Goal: Transaction & Acquisition: Subscribe to service/newsletter

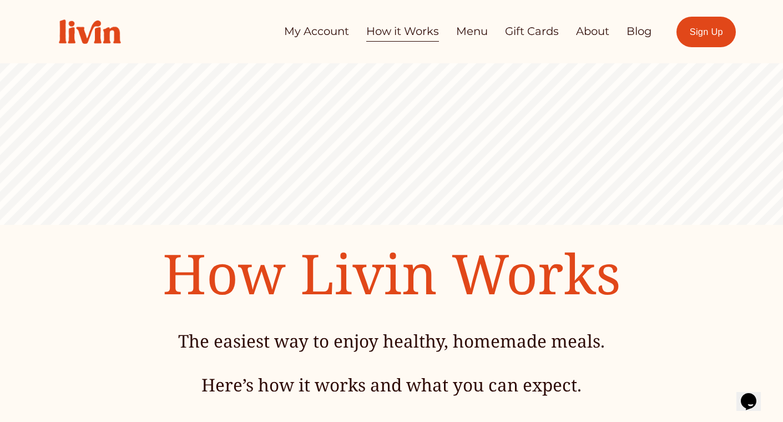
click at [111, 25] on img at bounding box center [89, 32] width 85 height 48
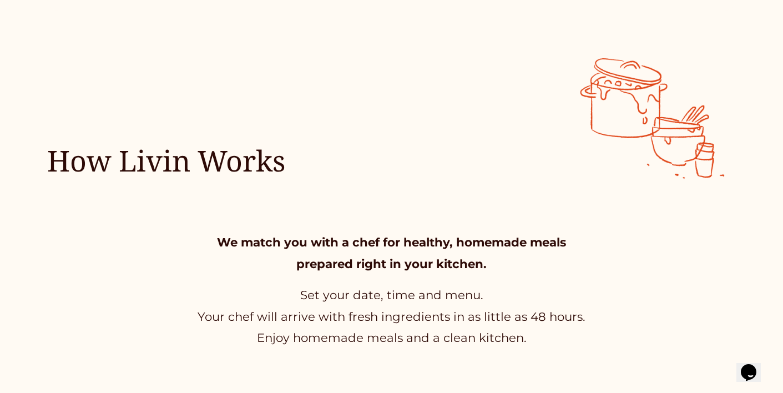
scroll to position [353, 0]
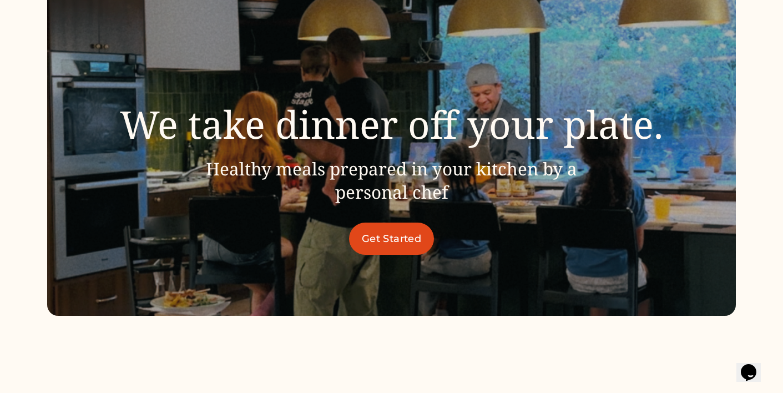
scroll to position [126, 0]
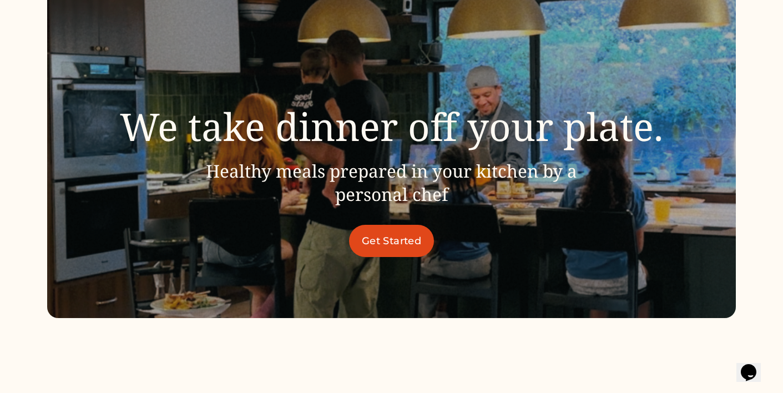
click at [404, 240] on link "Get Started" at bounding box center [391, 241] width 85 height 32
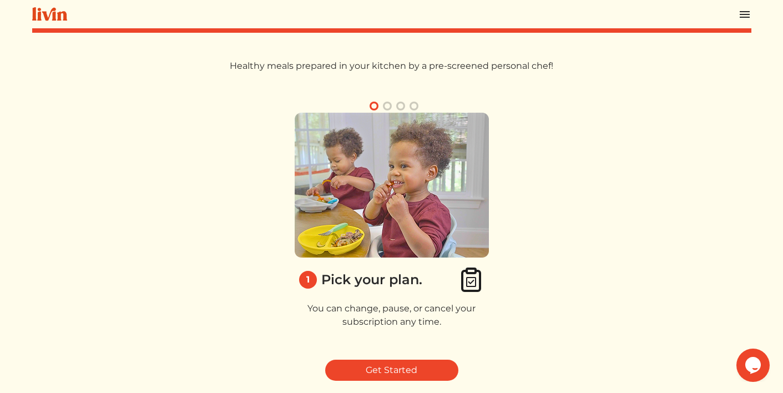
click at [392, 104] on button "button" at bounding box center [387, 105] width 13 height 13
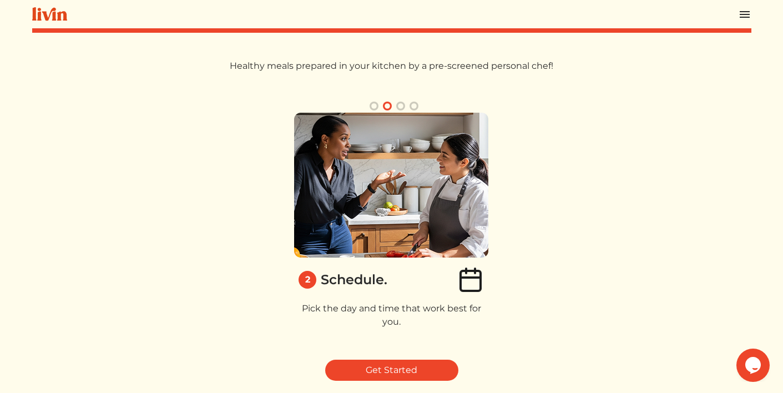
click at [402, 105] on button "button" at bounding box center [400, 105] width 13 height 13
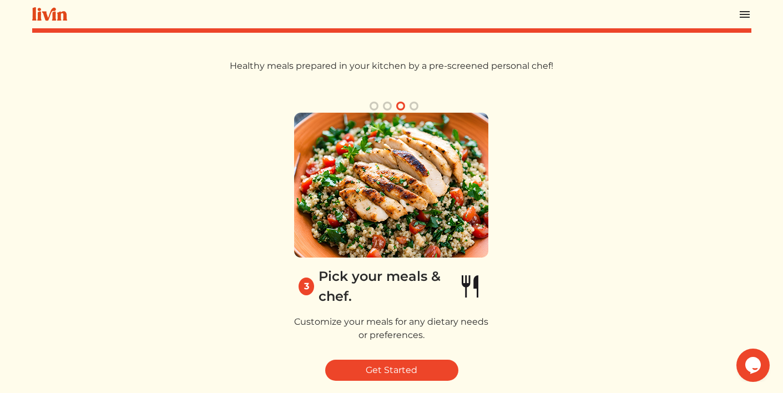
click at [374, 107] on button "button" at bounding box center [374, 105] width 13 height 13
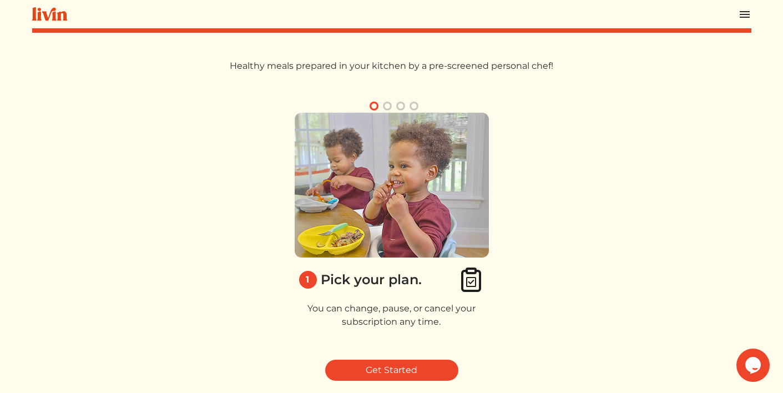
click at [388, 107] on button "button" at bounding box center [387, 105] width 13 height 13
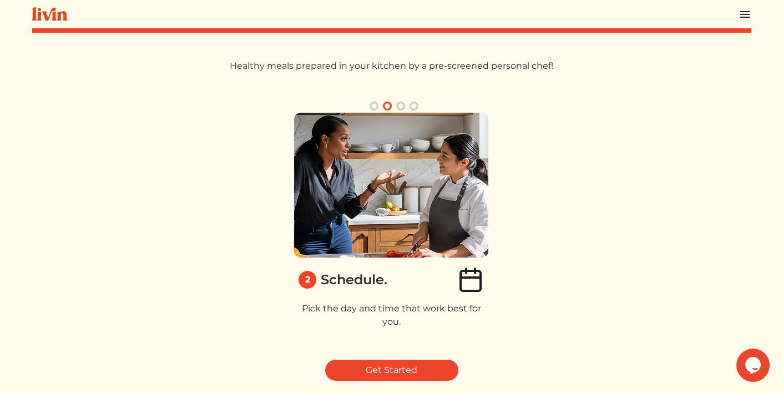
click at [401, 107] on button "button" at bounding box center [400, 105] width 13 height 13
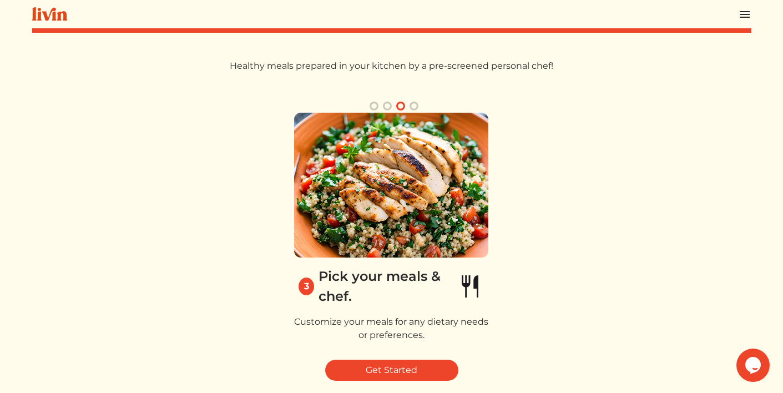
click at [416, 105] on button "button" at bounding box center [413, 105] width 13 height 13
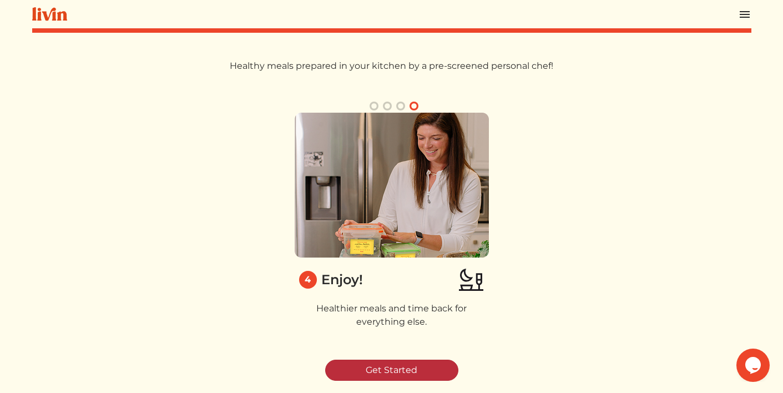
click at [382, 375] on link "Get Started" at bounding box center [391, 370] width 133 height 21
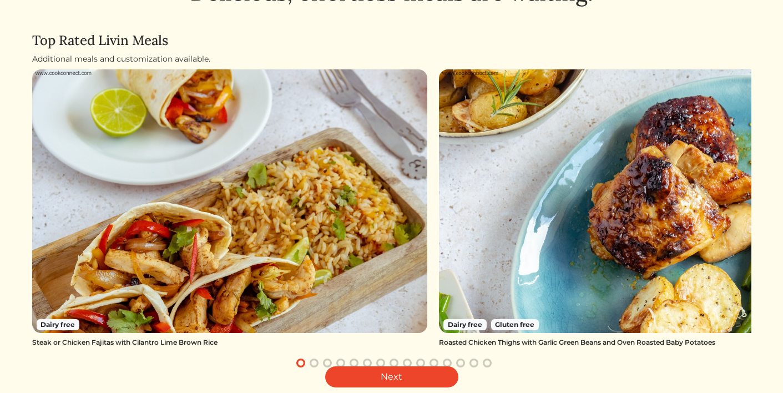
scroll to position [71, 0]
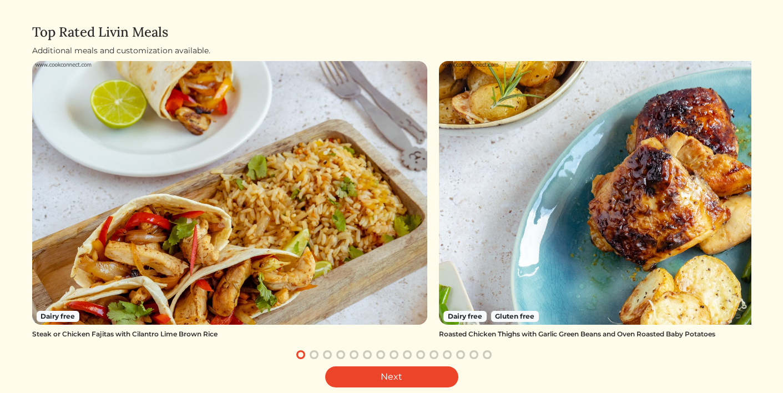
click at [455, 281] on img at bounding box center [637, 193] width 396 height 264
click at [319, 353] on button "button" at bounding box center [314, 354] width 13 height 13
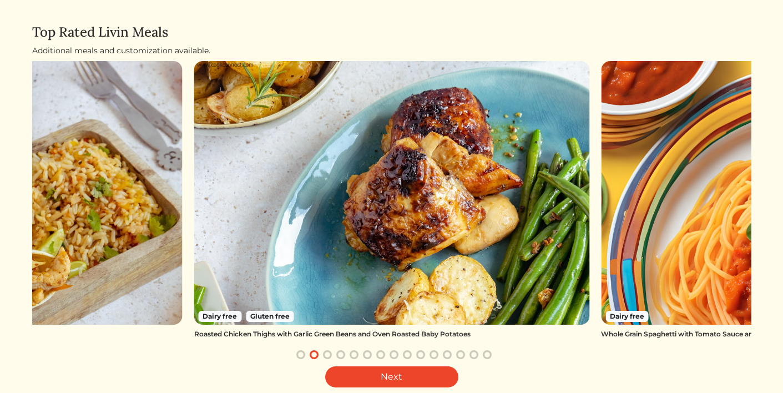
click at [330, 355] on button "button" at bounding box center [327, 354] width 13 height 13
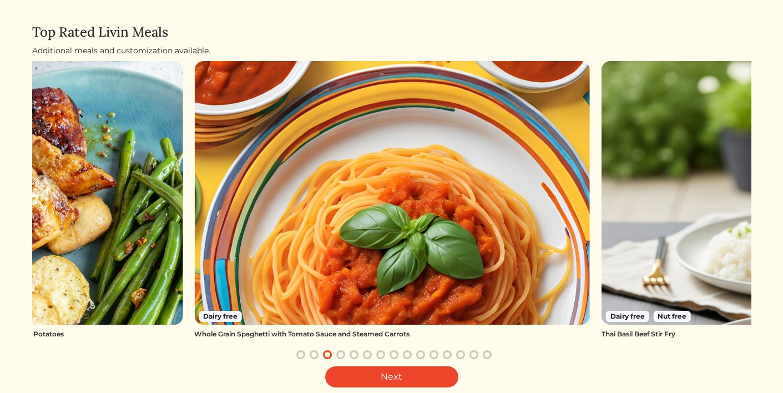
click at [338, 355] on button "button" at bounding box center [340, 354] width 13 height 13
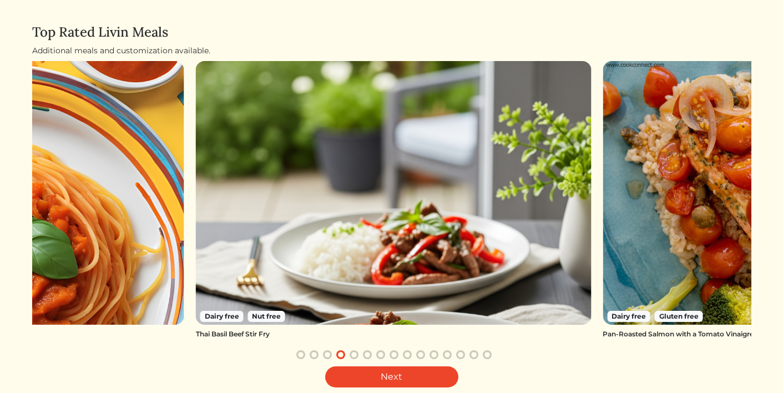
click at [356, 355] on button "button" at bounding box center [354, 354] width 13 height 13
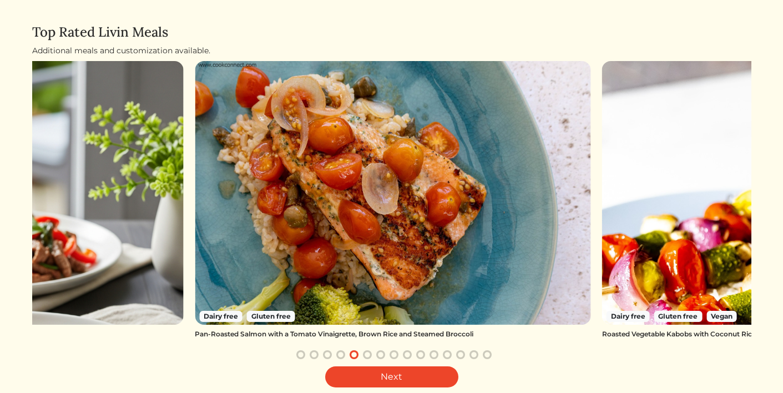
click at [370, 356] on button "button" at bounding box center [367, 354] width 13 height 13
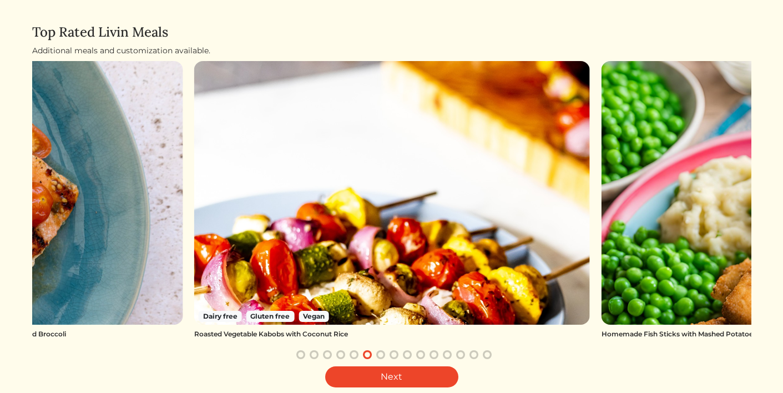
click at [384, 358] on button "button" at bounding box center [380, 354] width 13 height 13
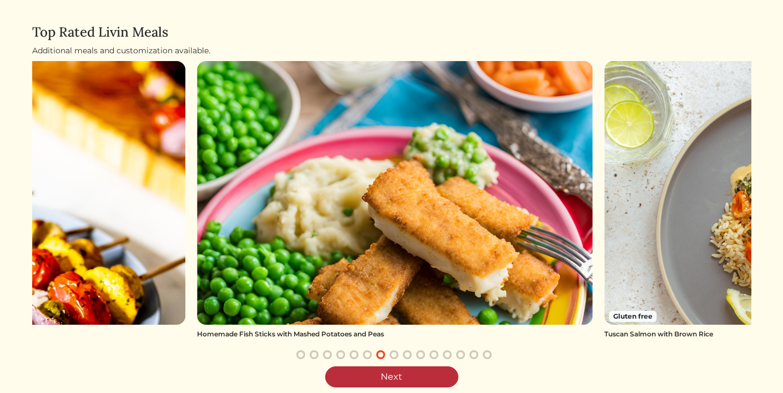
click at [384, 373] on link "Next" at bounding box center [391, 376] width 133 height 21
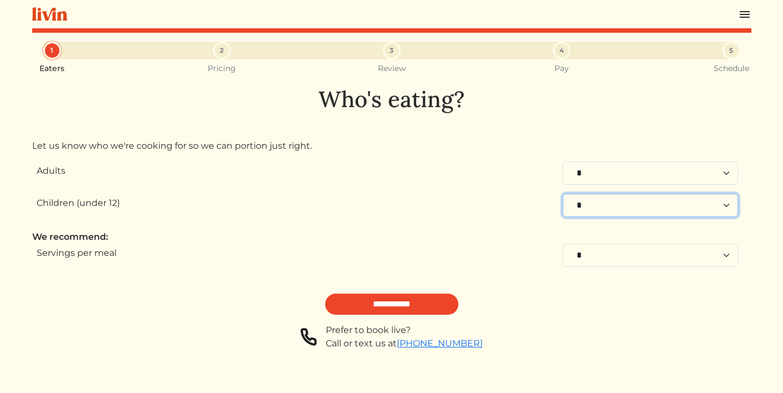
click at [580, 205] on select "* * * * * * * * * * **" at bounding box center [650, 205] width 175 height 23
select select "*"
click at [563, 194] on select "* * * * * * * * * * **" at bounding box center [650, 205] width 175 height 23
select select "*"
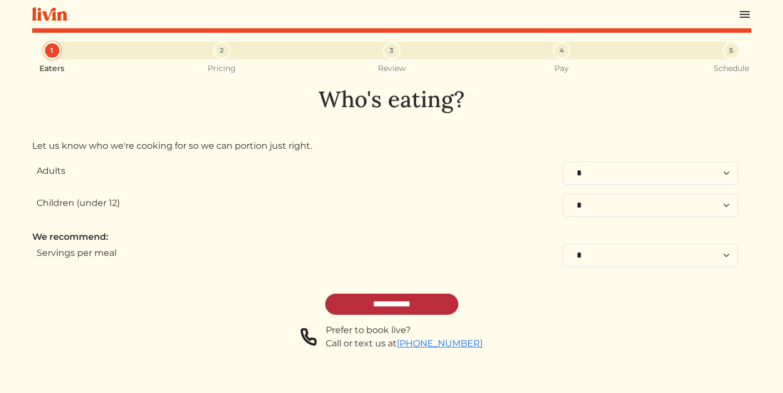
click at [377, 307] on input "**********" at bounding box center [391, 304] width 133 height 21
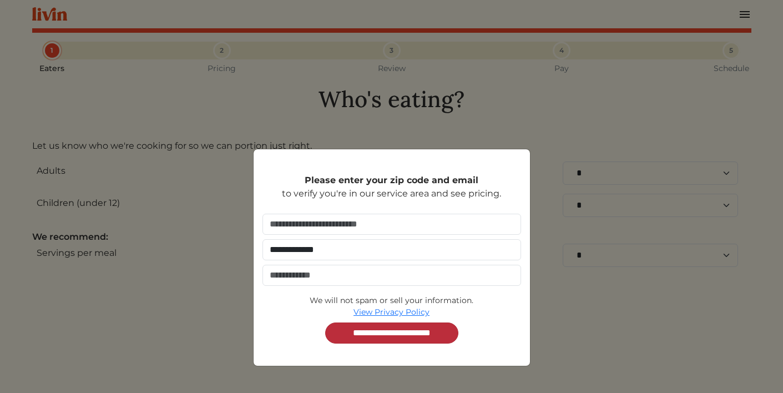
click at [384, 334] on input "**********" at bounding box center [391, 333] width 133 height 21
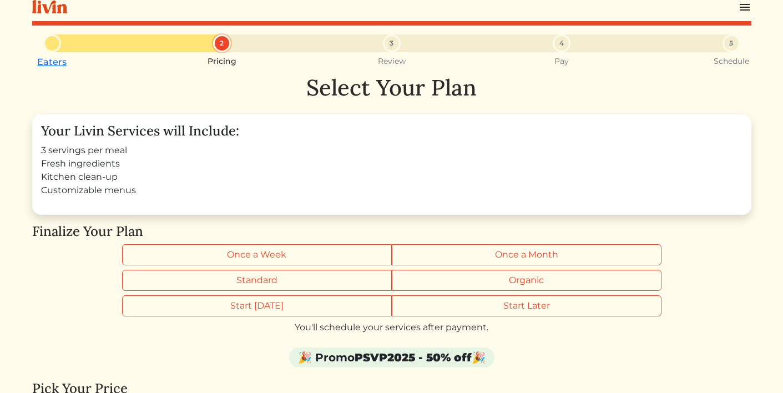
scroll to position [11, 0]
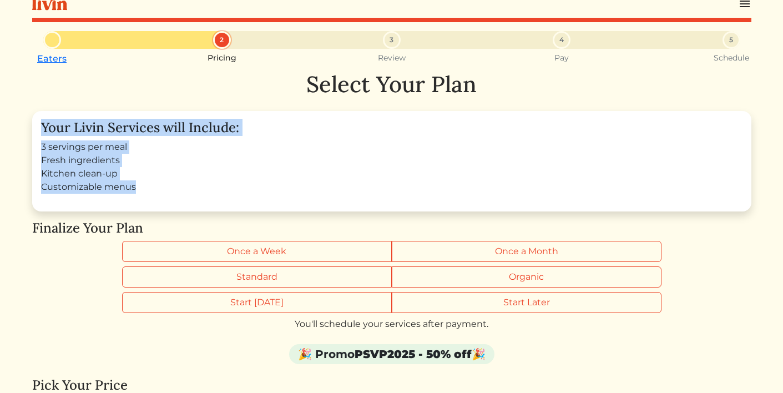
drag, startPoint x: 43, startPoint y: 124, endPoint x: 209, endPoint y: 192, distance: 179.8
click at [210, 193] on div "Your Livin Services will Include: 3 servings per meal Fresh ingredients Kitchen…" at bounding box center [391, 161] width 719 height 100
click at [234, 193] on div "Your Livin Services will Include: 3 servings per meal Fresh ingredients Kitchen…" at bounding box center [391, 161] width 719 height 100
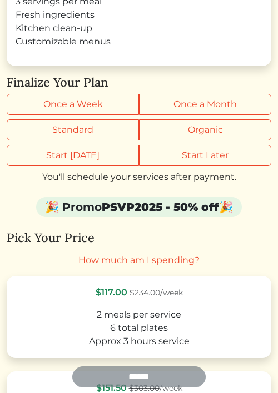
scroll to position [141, 0]
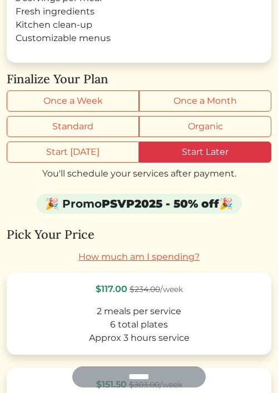
click at [174, 157] on label "Start Later" at bounding box center [205, 152] width 132 height 21
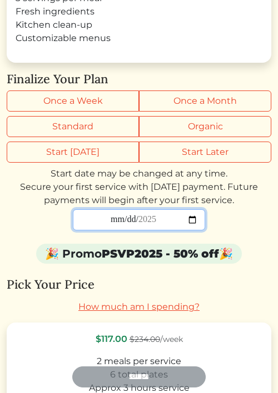
click at [195, 220] on input "date" at bounding box center [139, 219] width 132 height 21
type input "**********"
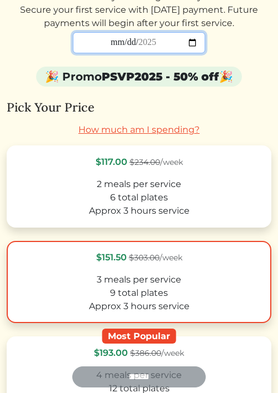
scroll to position [310, 0]
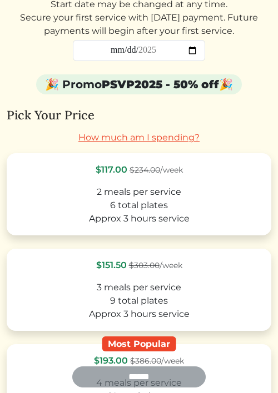
click at [143, 138] on link "How much am I spending?" at bounding box center [138, 137] width 121 height 11
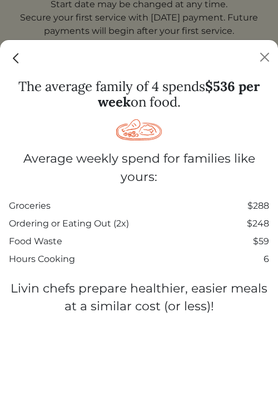
click at [18, 60] on img "Close" at bounding box center [16, 58] width 14 height 14
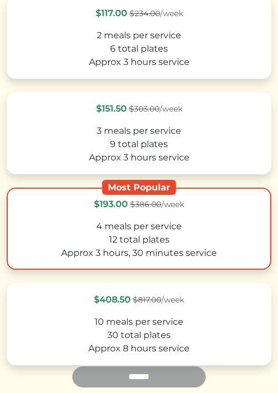
scroll to position [464, 0]
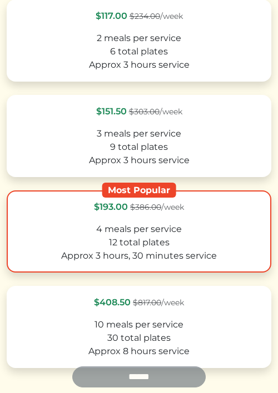
click at [187, 214] on div "$193.00 $386.00 /week" at bounding box center [139, 206] width 244 height 13
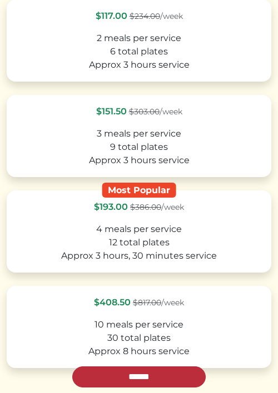
click at [159, 375] on input "******" at bounding box center [138, 376] width 133 height 21
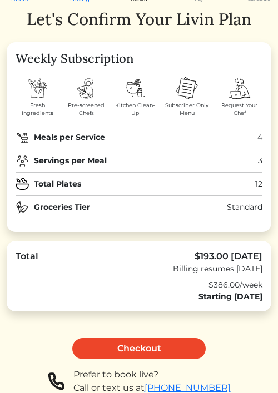
scroll to position [70, 0]
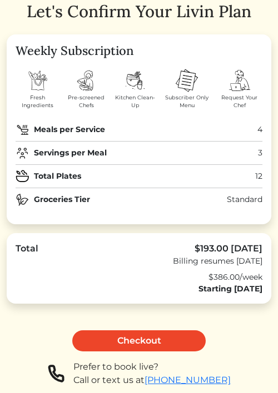
drag, startPoint x: 237, startPoint y: 263, endPoint x: 204, endPoint y: 263, distance: 32.8
click at [204, 263] on div "Billing resumes [DATE]" at bounding box center [217, 261] width 89 height 12
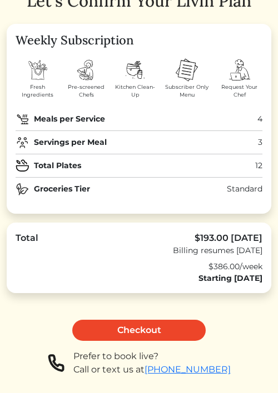
scroll to position [83, 0]
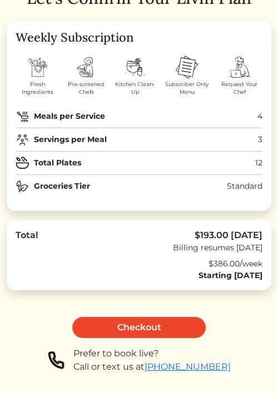
click at [221, 236] on div "$193.00 [DATE]" at bounding box center [217, 235] width 89 height 13
drag, startPoint x: 198, startPoint y: 234, endPoint x: 231, endPoint y: 234, distance: 33.3
click at [231, 234] on div "$193.00 [DATE]" at bounding box center [217, 235] width 89 height 13
drag, startPoint x: 210, startPoint y: 261, endPoint x: 261, endPoint y: 263, distance: 51.1
click at [261, 263] on div "$386.00/week" at bounding box center [139, 264] width 246 height 12
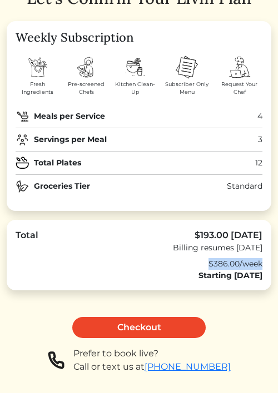
click at [222, 266] on div "$386.00/week" at bounding box center [139, 264] width 246 height 12
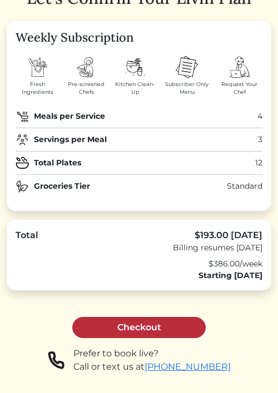
click at [158, 333] on link "Checkout" at bounding box center [138, 327] width 133 height 21
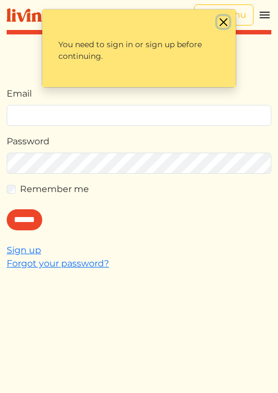
click at [225, 21] on button "Close" at bounding box center [223, 22] width 12 height 12
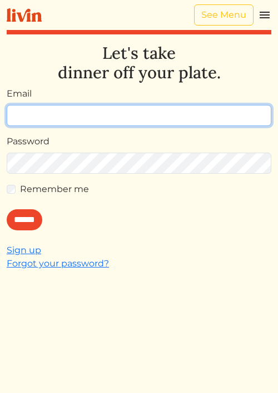
click at [162, 109] on input "Email" at bounding box center [139, 115] width 264 height 21
click at [113, 118] on input "**********" at bounding box center [139, 115] width 264 height 21
type input "**********"
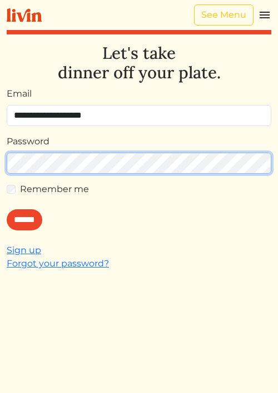
click at [7, 209] on input "******" at bounding box center [25, 219] width 36 height 21
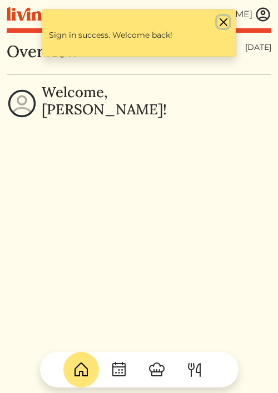
click at [221, 23] on button "Close" at bounding box center [223, 22] width 12 height 12
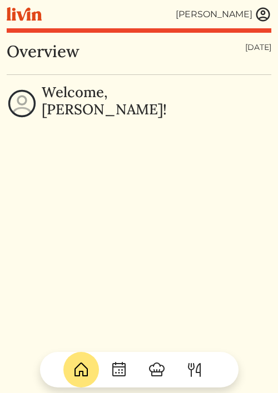
click at [256, 14] on img at bounding box center [262, 14] width 17 height 17
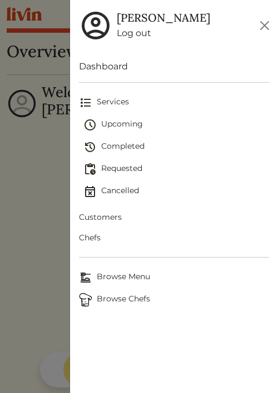
click at [103, 218] on span "Customers" at bounding box center [174, 218] width 190 height 12
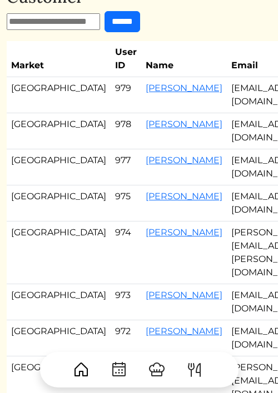
scroll to position [55, 0]
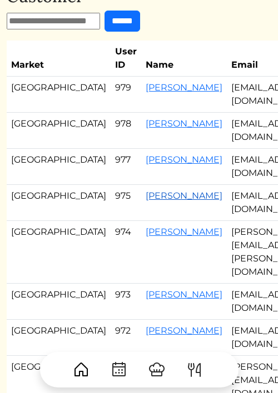
click at [145, 196] on link "[PERSON_NAME]" at bounding box center [183, 195] width 77 height 11
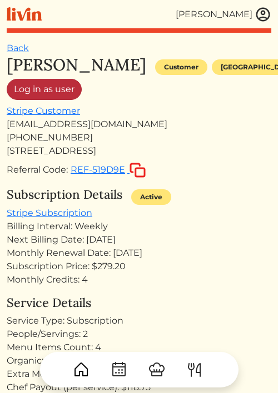
click at [54, 92] on link "Log in as user" at bounding box center [44, 89] width 75 height 21
